Goal: Check status: Check status

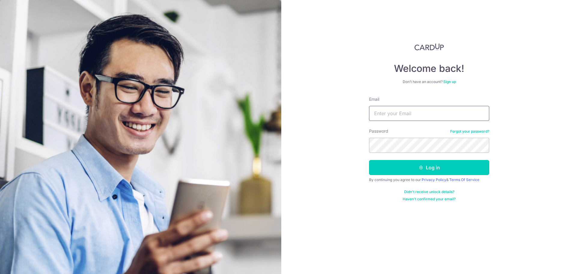
click at [389, 115] on input "Email" at bounding box center [429, 113] width 120 height 15
type input "[PERSON_NAME][EMAIL_ADDRESS][DOMAIN_NAME]"
click at [369, 160] on button "Log in" at bounding box center [429, 167] width 120 height 15
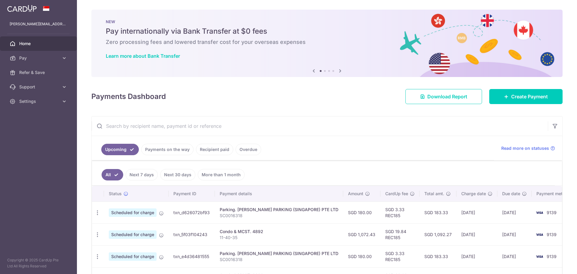
scroll to position [89, 0]
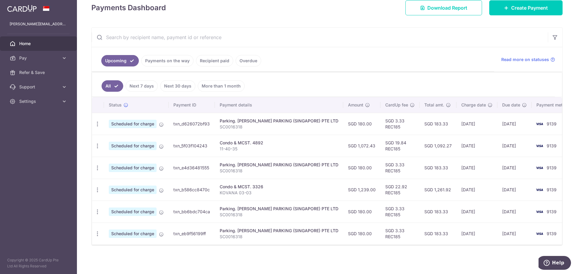
click at [163, 63] on link "Payments on the way" at bounding box center [167, 60] width 52 height 11
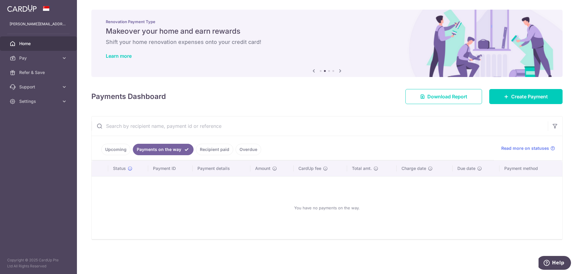
click at [204, 150] on link "Recipient paid" at bounding box center [214, 149] width 37 height 11
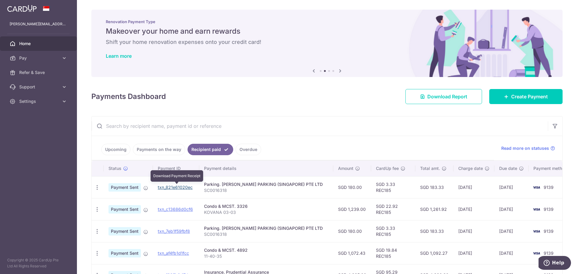
drag, startPoint x: 174, startPoint y: 189, endPoint x: 314, endPoint y: 16, distance: 222.8
click at [174, 189] on link "txn_821e61020ec" at bounding box center [175, 187] width 35 height 5
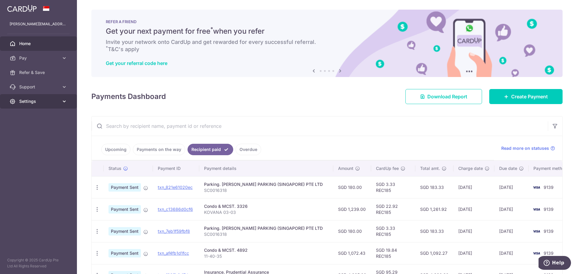
drag, startPoint x: 65, startPoint y: 109, endPoint x: 63, endPoint y: 105, distance: 4.5
click at [64, 108] on aside "shane.lowyl@gmail.com Home Pay Payments Recipients Cards Refer & Save Support F…" at bounding box center [38, 137] width 77 height 274
click at [63, 105] on link "Settings" at bounding box center [38, 101] width 77 height 14
click at [36, 133] on span "Logout" at bounding box center [39, 130] width 40 height 6
